Goal: Task Accomplishment & Management: Manage account settings

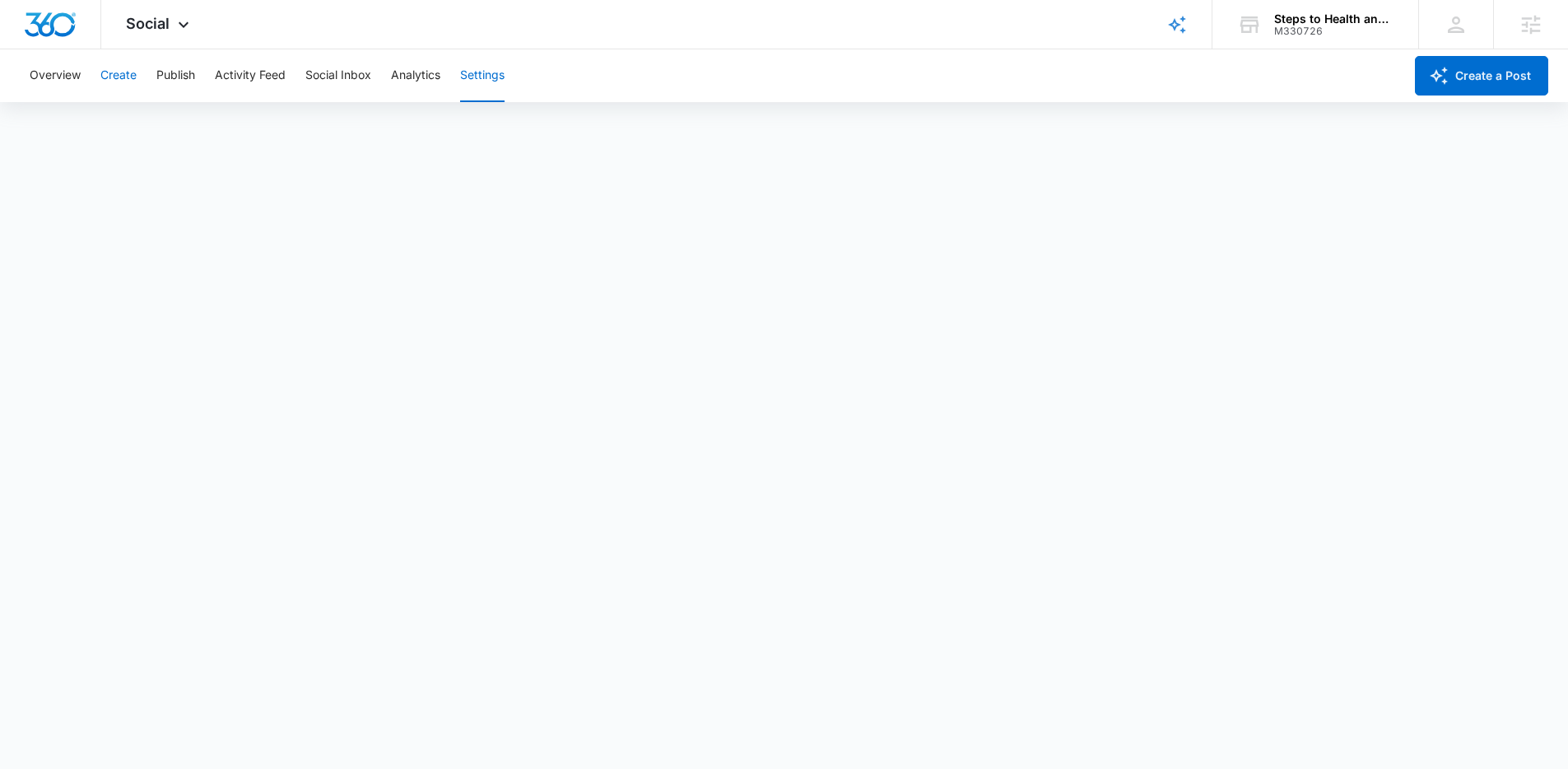
click at [115, 73] on button "Create" at bounding box center [118, 75] width 36 height 53
click at [484, 71] on button "Settings" at bounding box center [482, 75] width 45 height 53
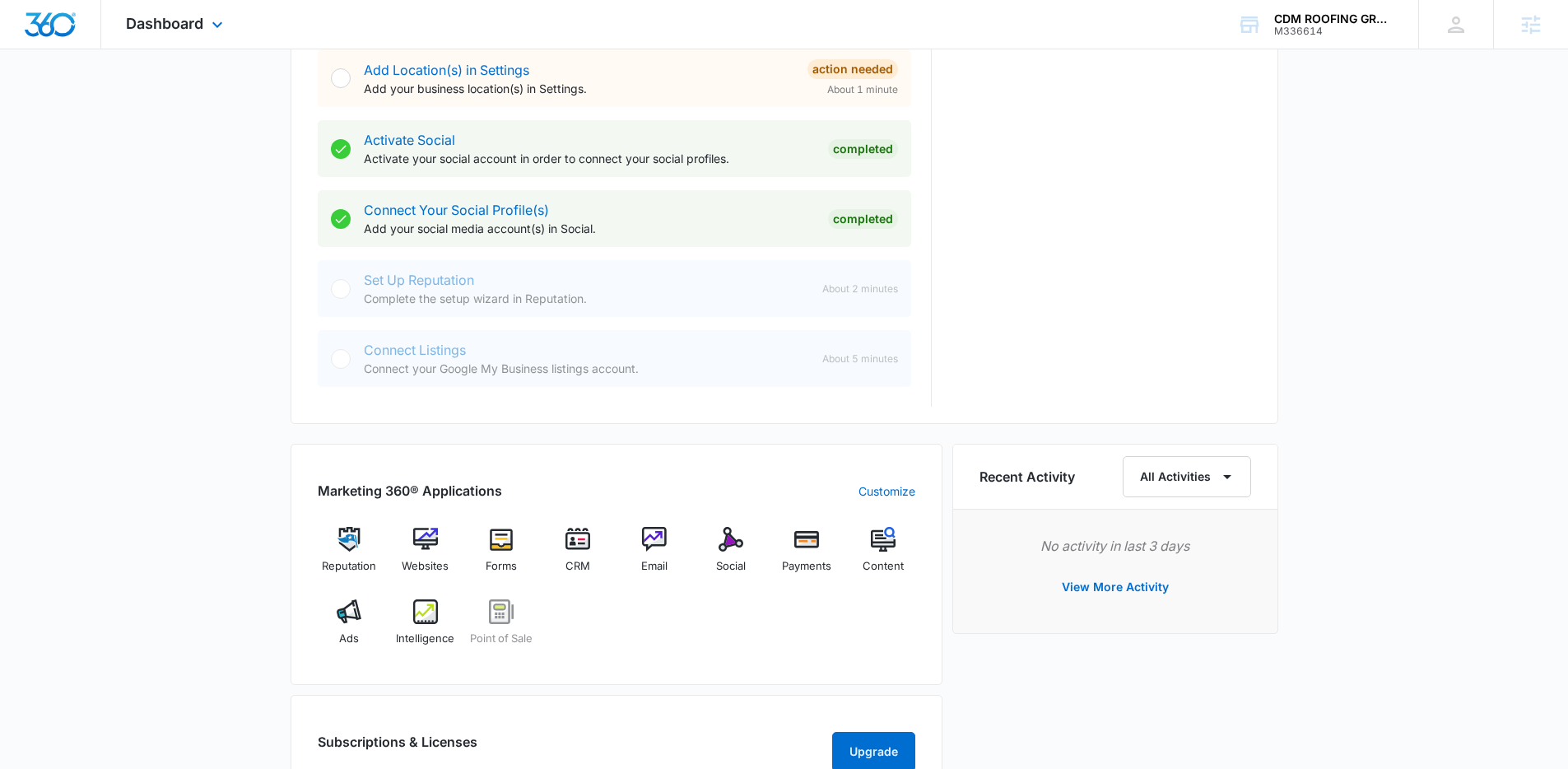
scroll to position [783, 0]
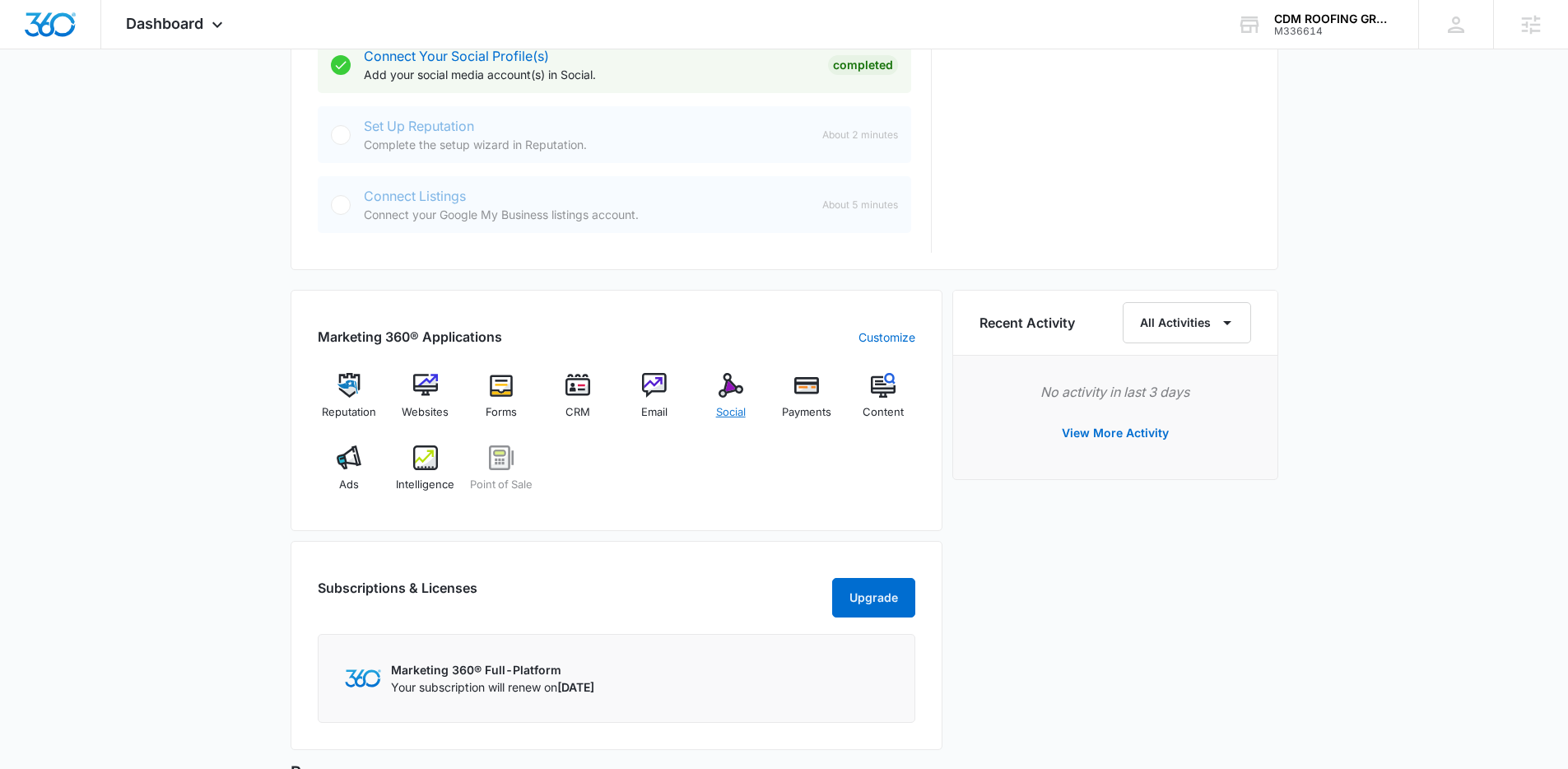
click at [731, 395] on img at bounding box center [732, 385] width 25 height 25
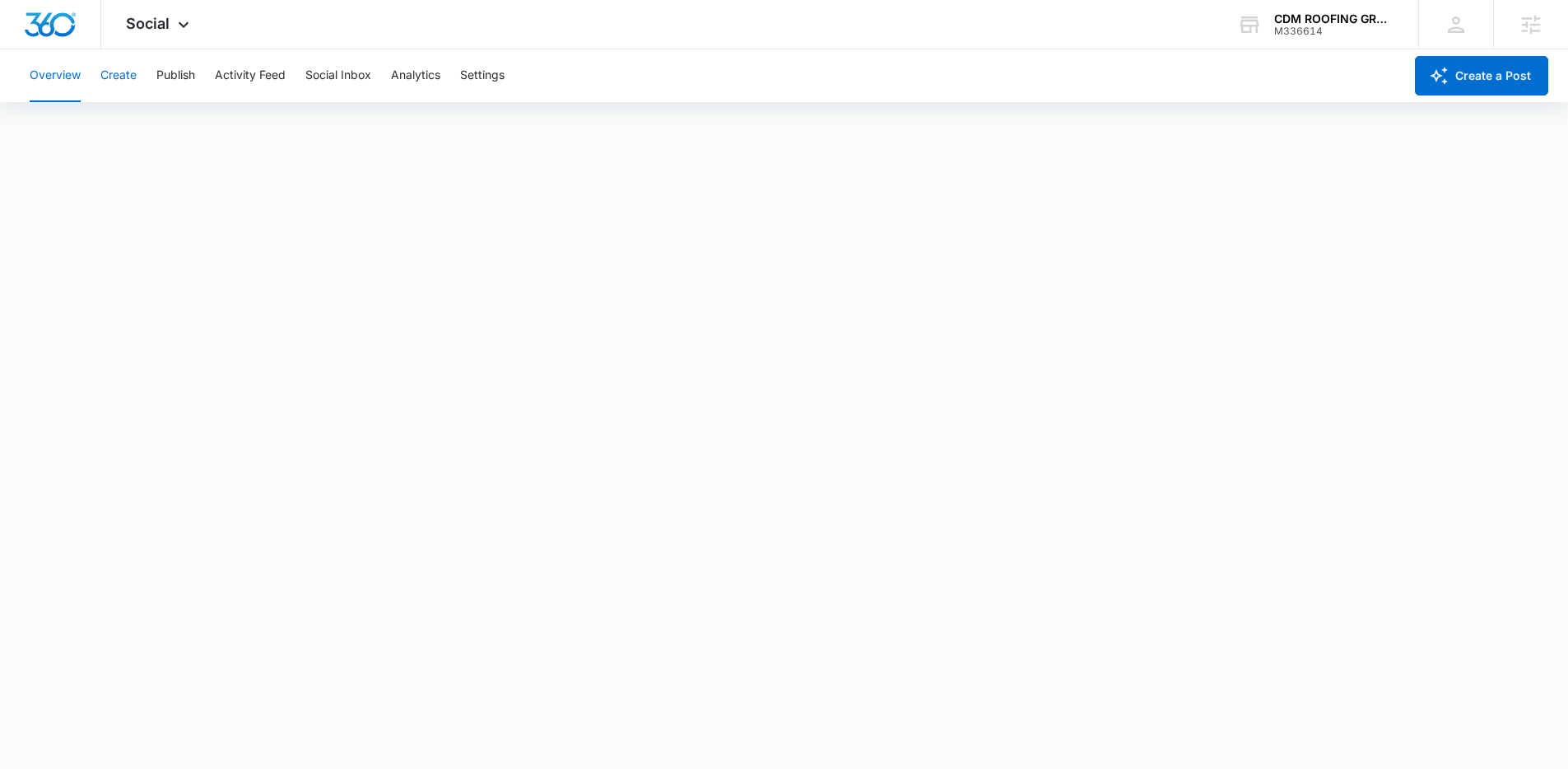
click at [120, 78] on button "Create" at bounding box center [118, 75] width 36 height 53
click at [155, 117] on button "Approvals" at bounding box center [161, 125] width 56 height 46
click at [73, 132] on button "Content Library" at bounding box center [72, 125] width 84 height 46
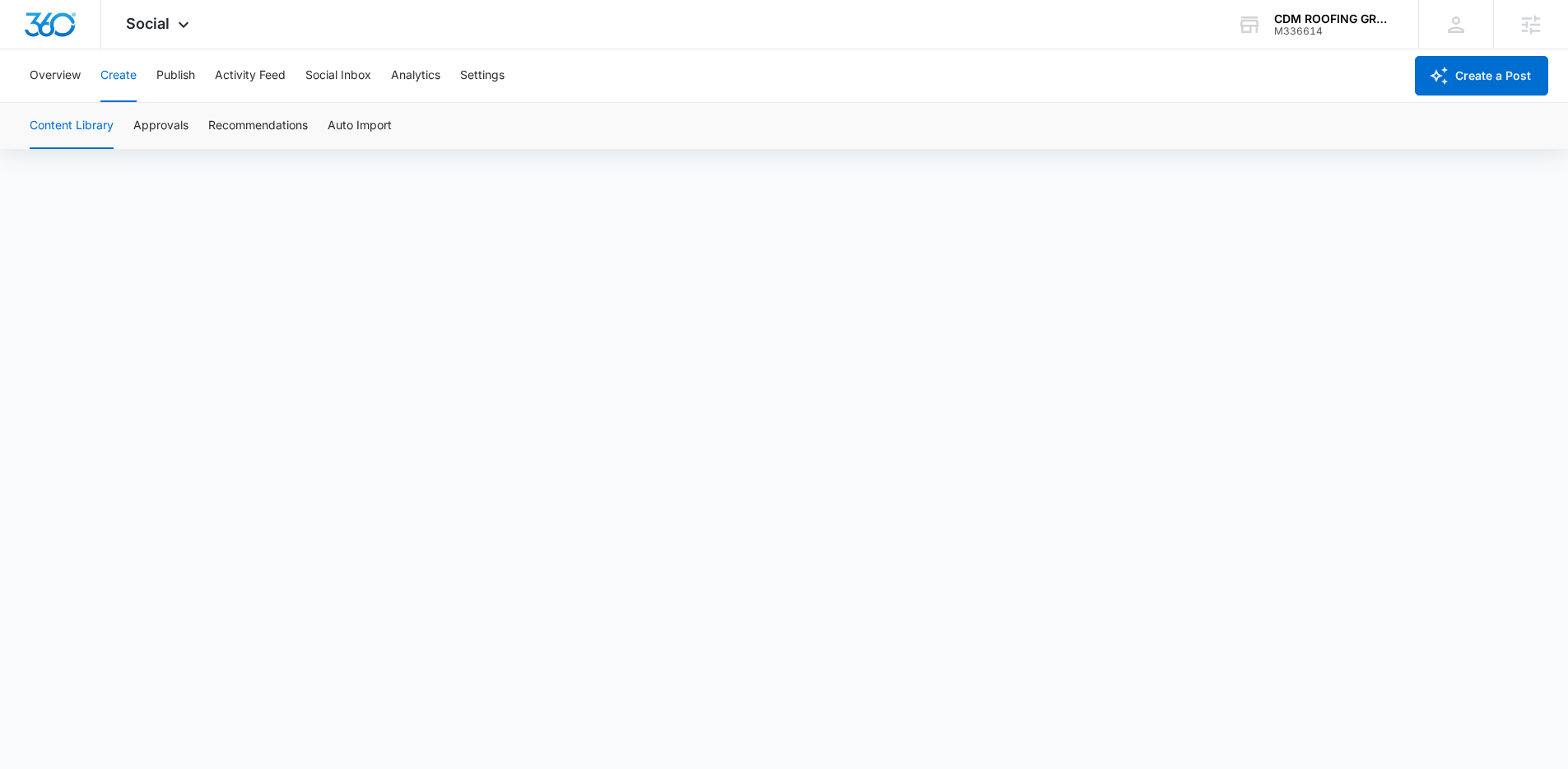
scroll to position [12, 0]
click at [135, 134] on button "Approvals" at bounding box center [161, 125] width 56 height 46
click at [137, 133] on button "Approvals" at bounding box center [161, 125] width 56 height 46
click at [77, 133] on button "Content Library" at bounding box center [72, 125] width 84 height 46
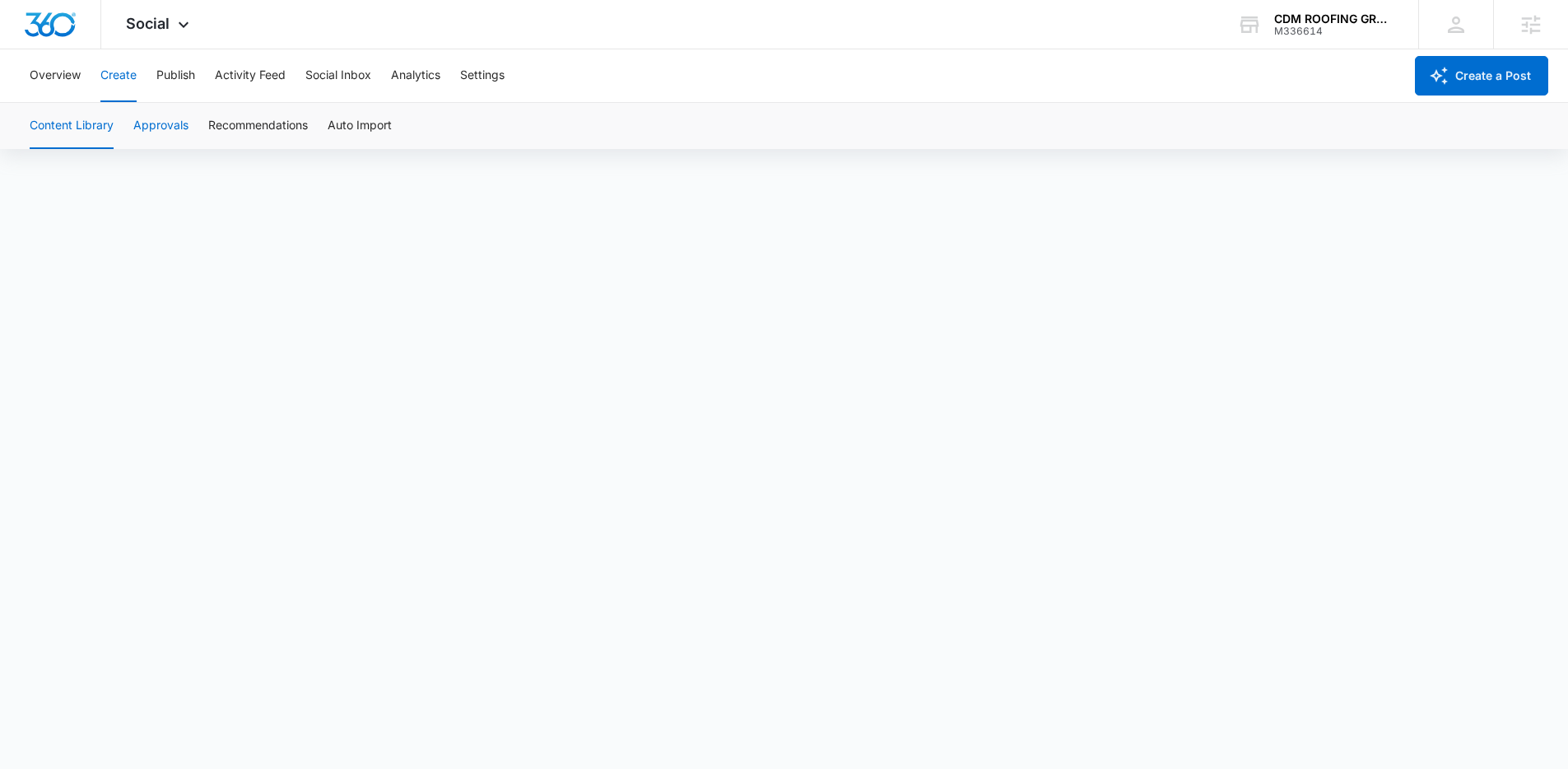
click at [166, 125] on button "Approvals" at bounding box center [161, 125] width 56 height 46
click at [85, 123] on button "Content Library" at bounding box center [72, 125] width 84 height 46
click at [162, 125] on button "Approvals" at bounding box center [161, 125] width 56 height 46
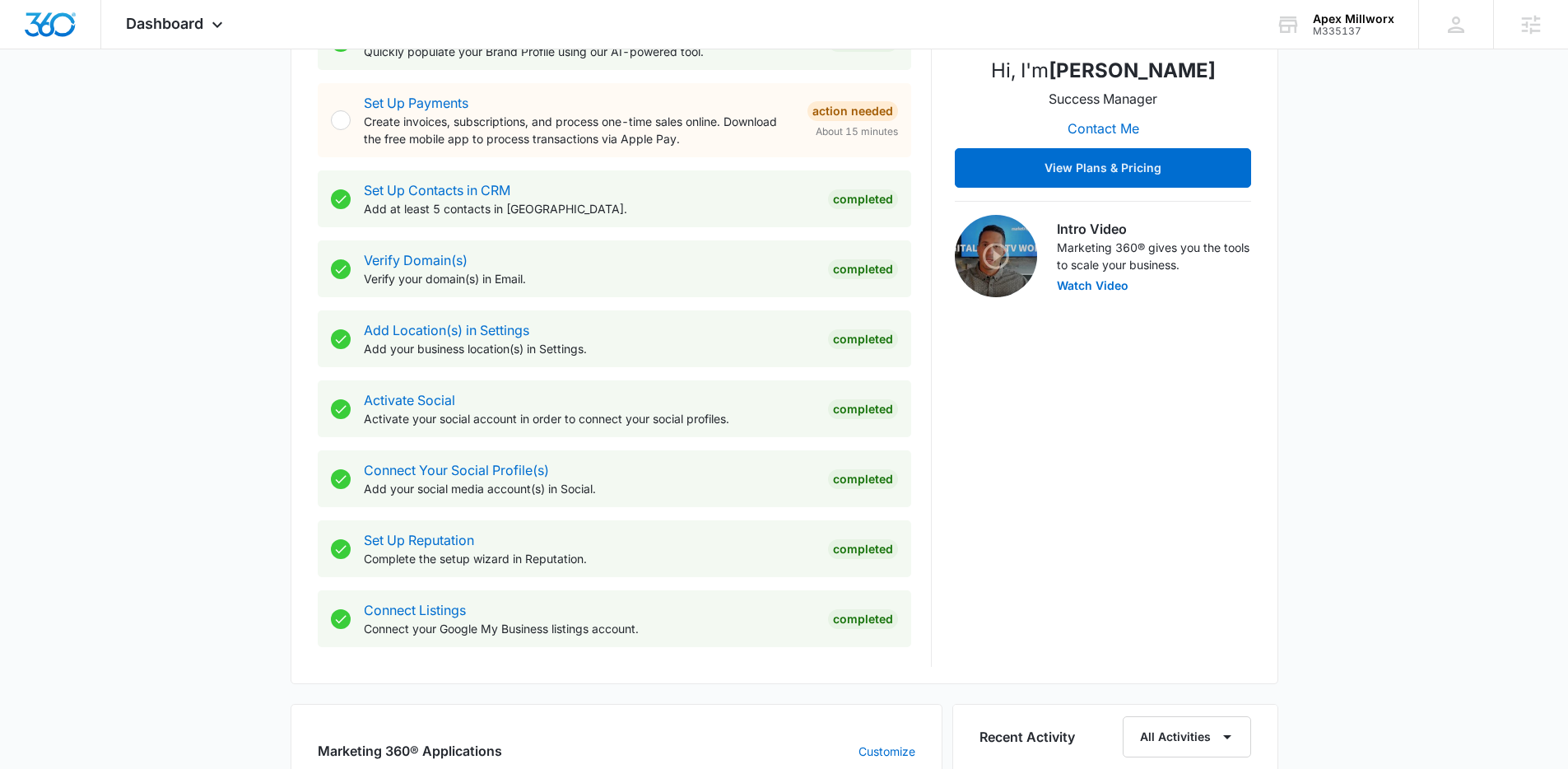
scroll to position [788, 0]
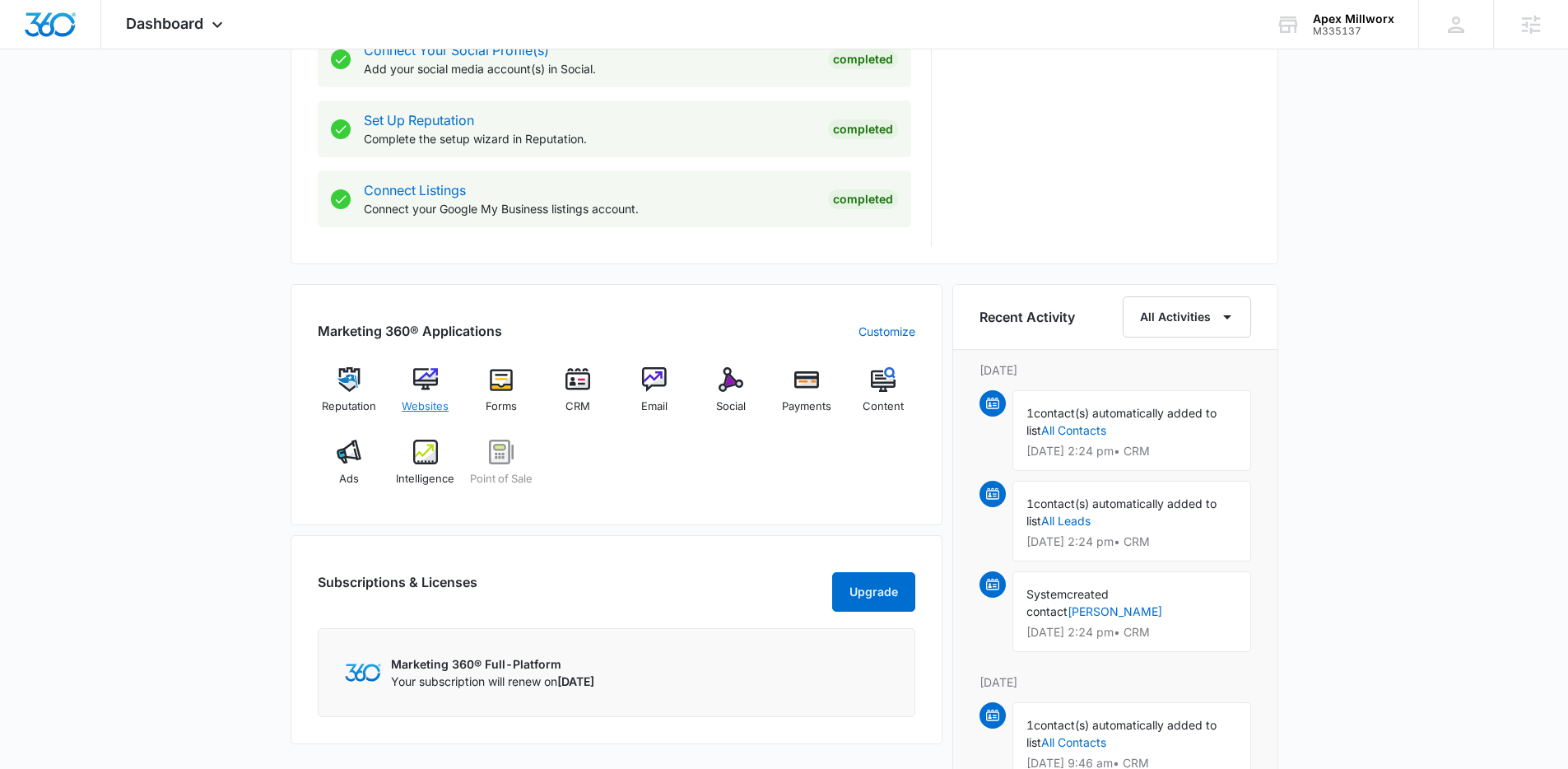
click at [429, 385] on img at bounding box center [426, 380] width 25 height 25
